Goal: Task Accomplishment & Management: Use online tool/utility

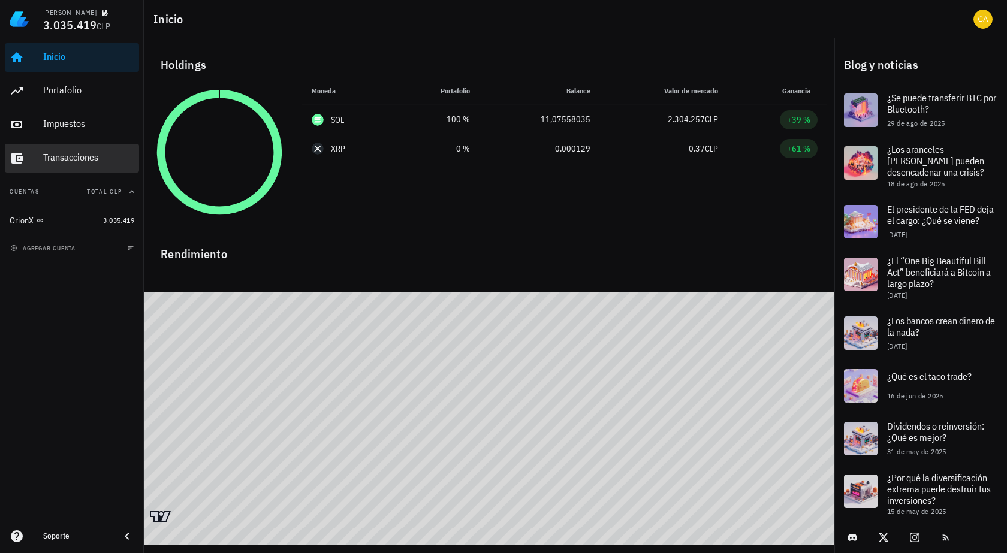
click at [118, 153] on div "Transacciones" at bounding box center [88, 157] width 91 height 11
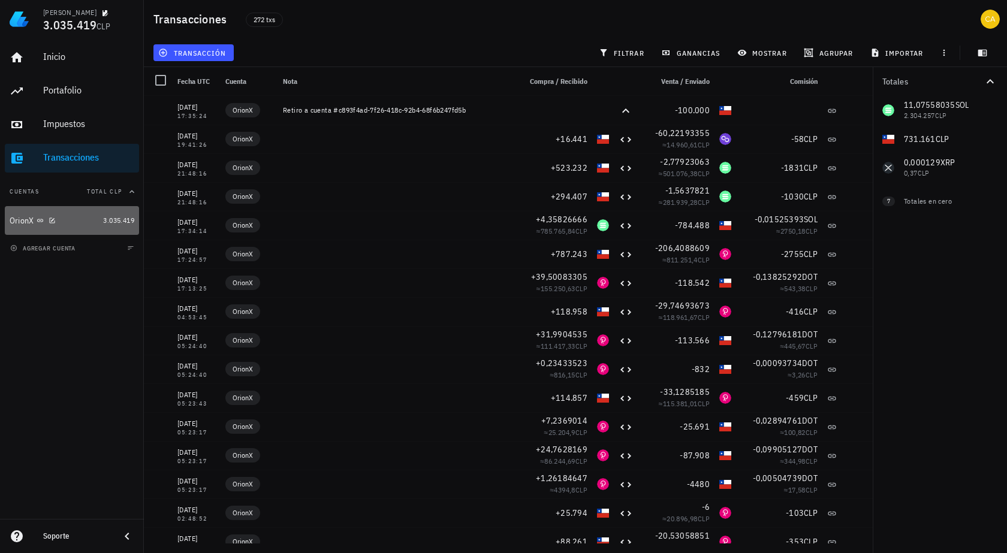
click at [79, 220] on div "OrionX" at bounding box center [54, 220] width 89 height 11
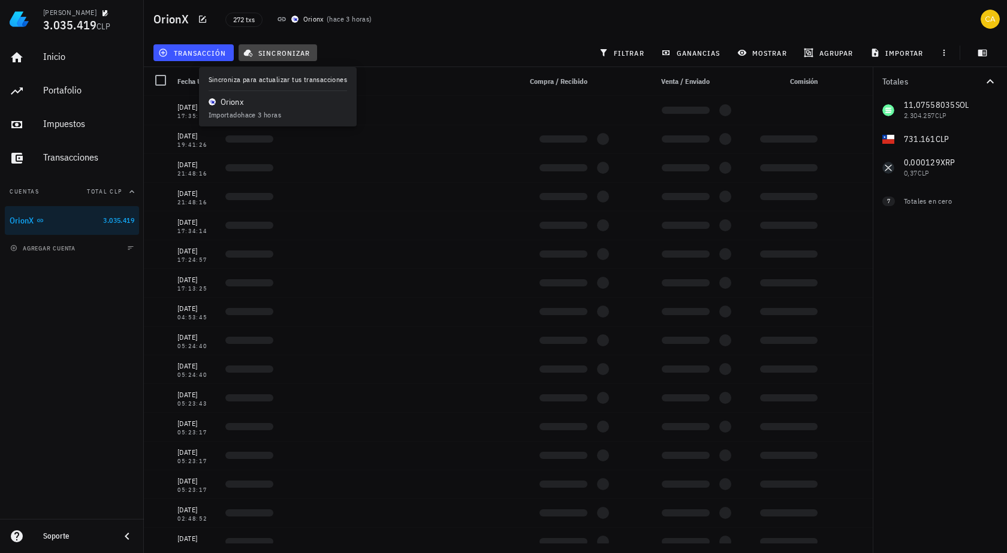
click at [283, 50] on span "sincronizar" at bounding box center [278, 53] width 64 height 10
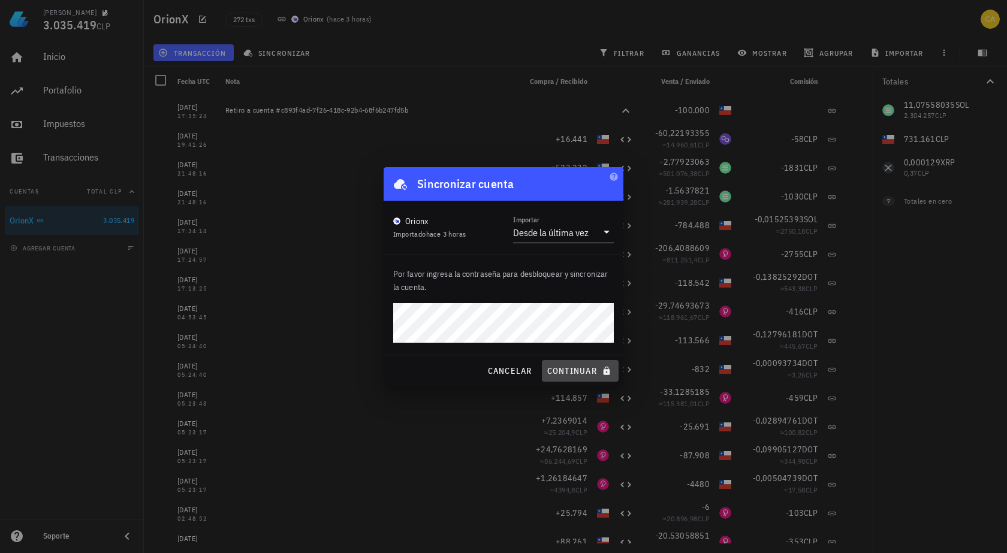
click at [570, 370] on span "continuar" at bounding box center [580, 371] width 67 height 11
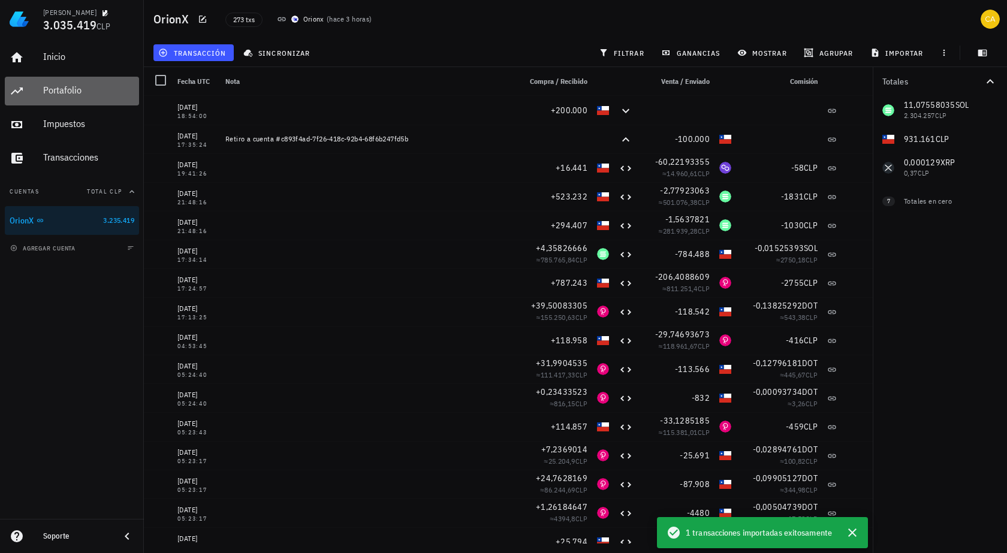
drag, startPoint x: 72, startPoint y: 92, endPoint x: 29, endPoint y: 349, distance: 260.7
click at [72, 93] on div "Portafolio" at bounding box center [88, 90] width 91 height 11
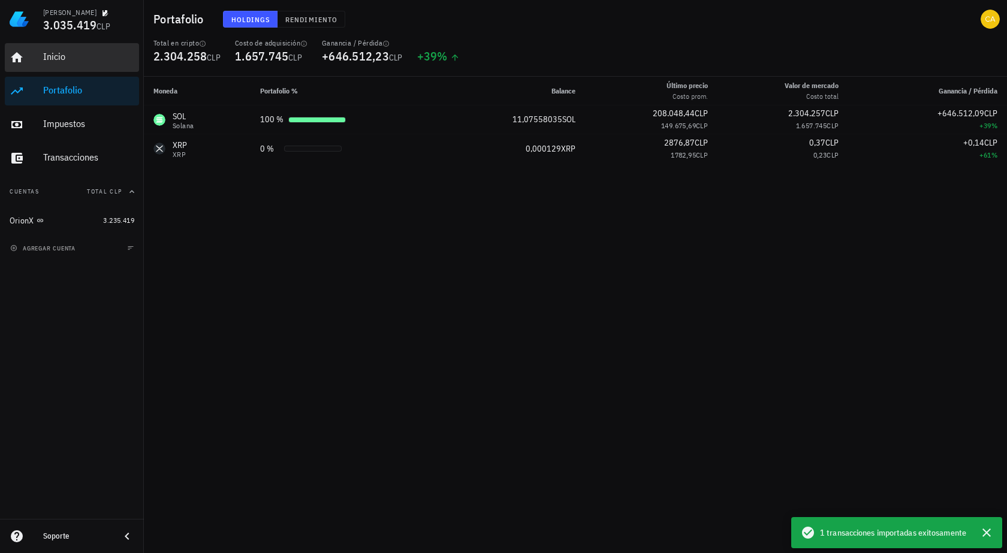
drag, startPoint x: 94, startPoint y: 55, endPoint x: 122, endPoint y: 80, distance: 37.8
click at [93, 54] on div "Inicio" at bounding box center [88, 56] width 91 height 11
